Goal: Transaction & Acquisition: Purchase product/service

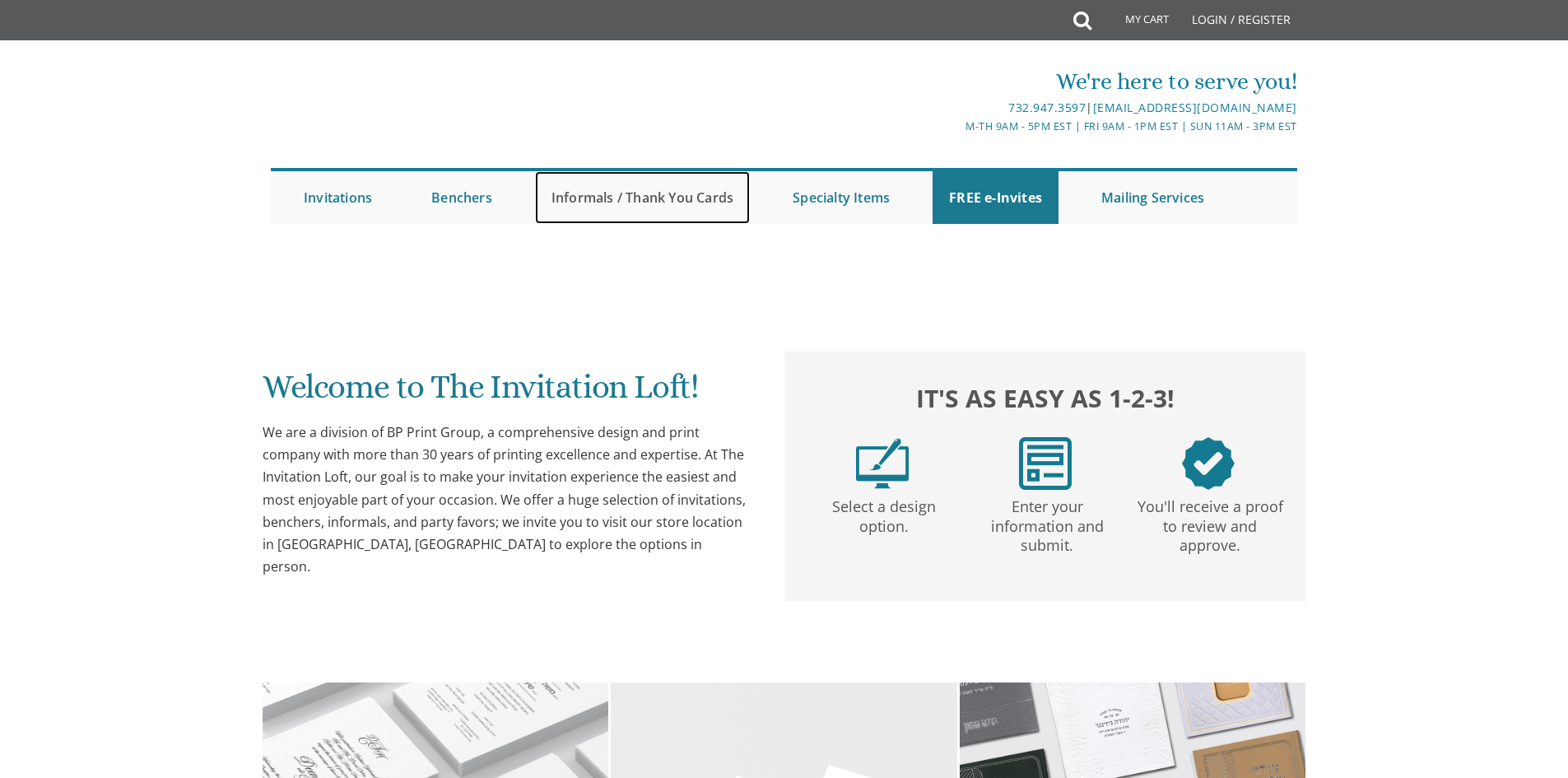
click at [673, 193] on link "Informals / Thank You Cards" at bounding box center [643, 197] width 214 height 52
